Goal: Information Seeking & Learning: Learn about a topic

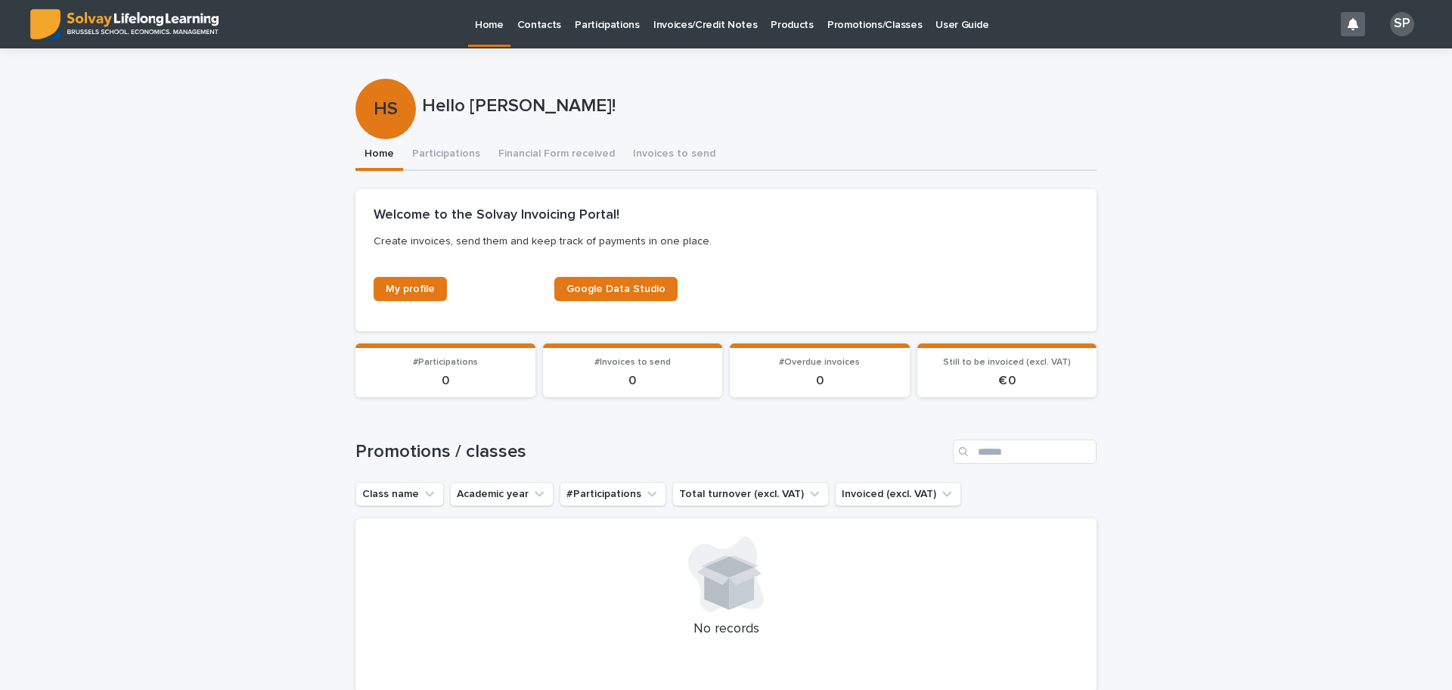
click at [844, 27] on p "Promotions/Classes" at bounding box center [874, 16] width 95 height 32
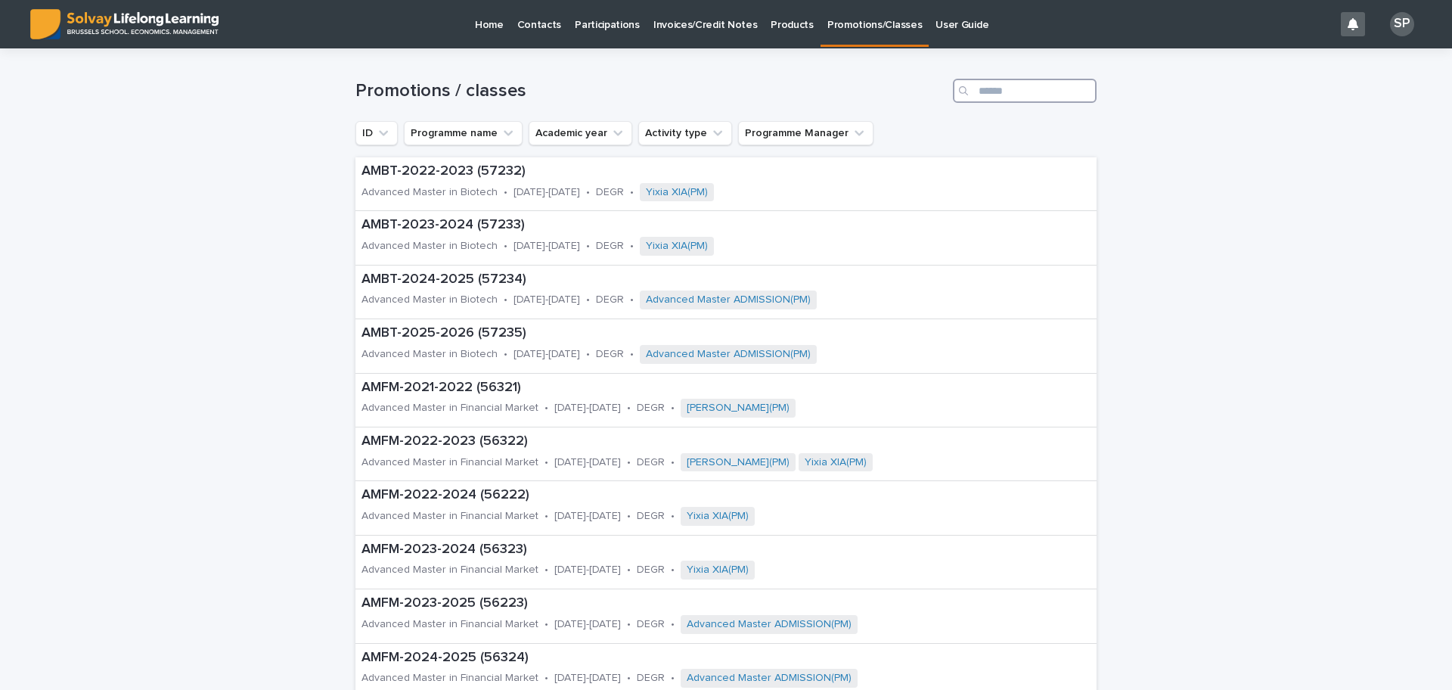
click at [996, 92] on input "Search" at bounding box center [1025, 91] width 144 height 24
type input "***"
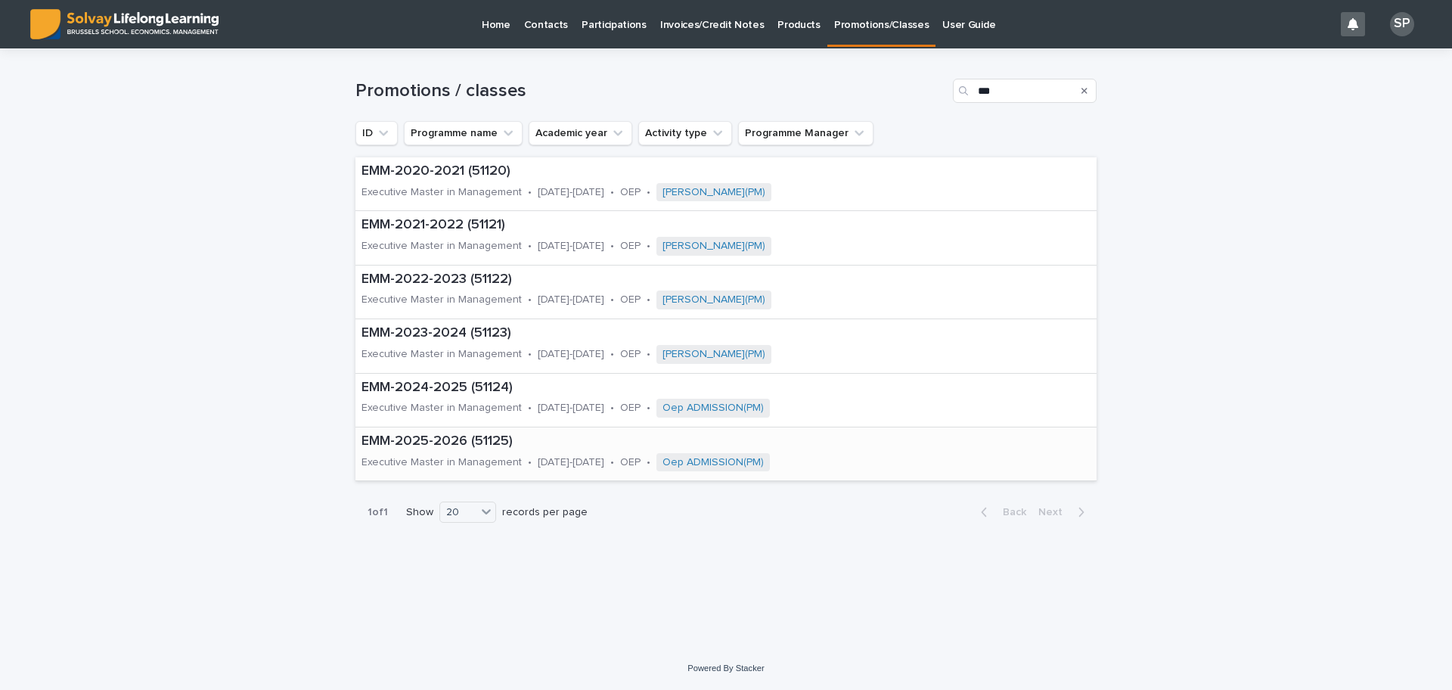
click at [414, 443] on p "EMM-2025-2026 (51125)" at bounding box center [643, 441] width 563 height 17
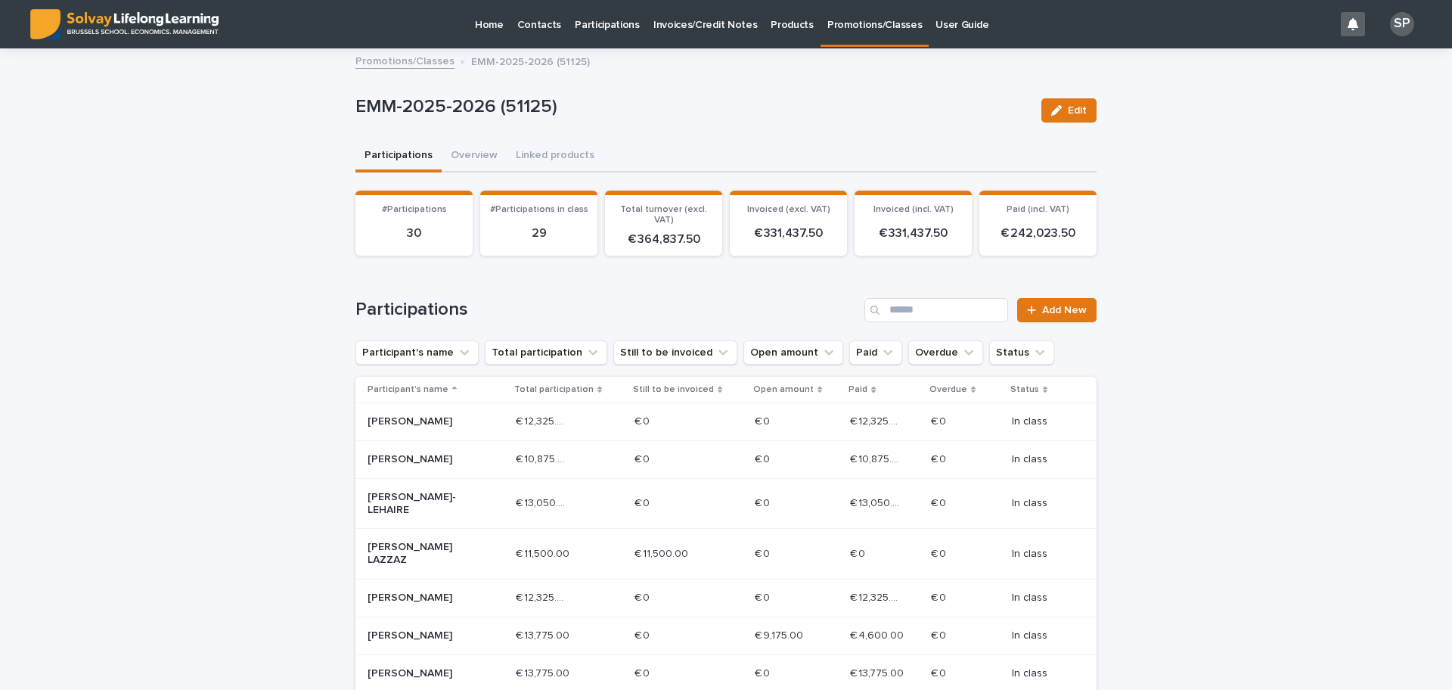
click at [643, 560] on p "€ 11,500.00" at bounding box center [663, 553] width 57 height 16
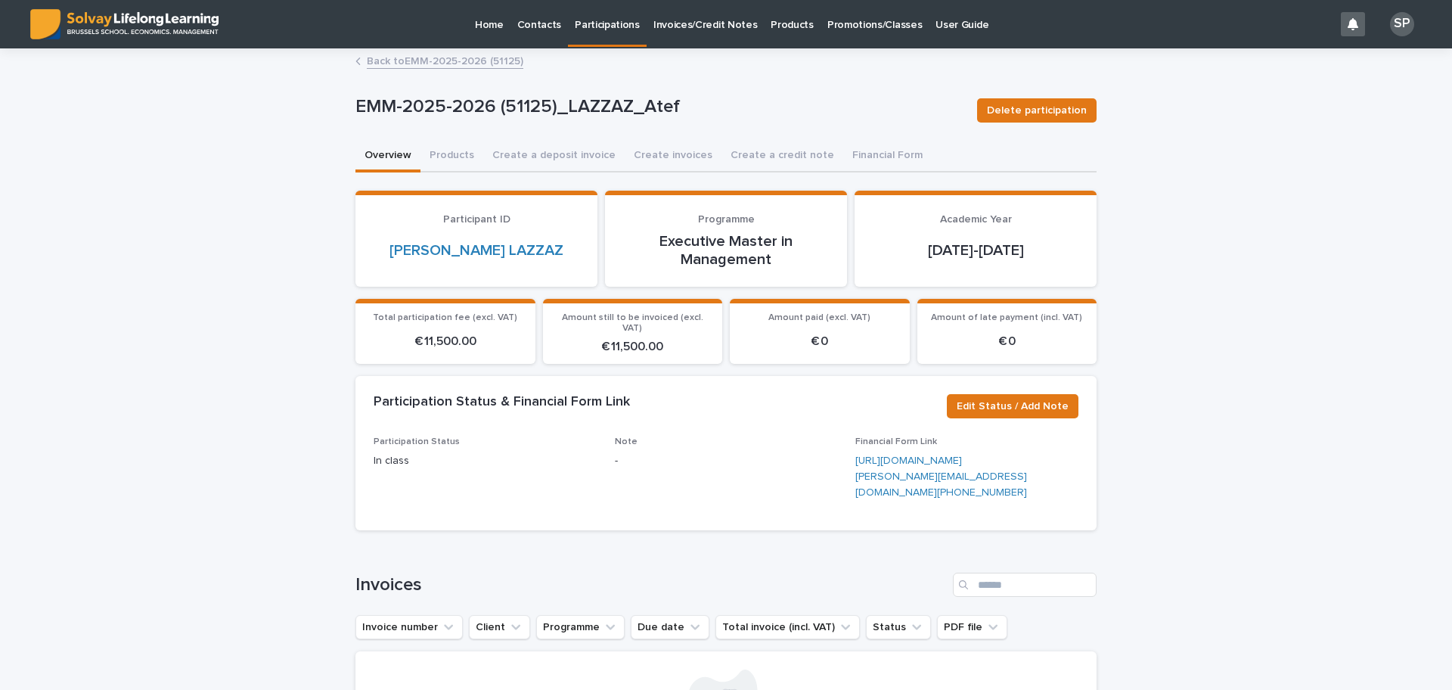
click at [403, 62] on link "Back to EMM-2025-2026 (51125)" at bounding box center [445, 59] width 157 height 17
